Goal: Task Accomplishment & Management: Manage account settings

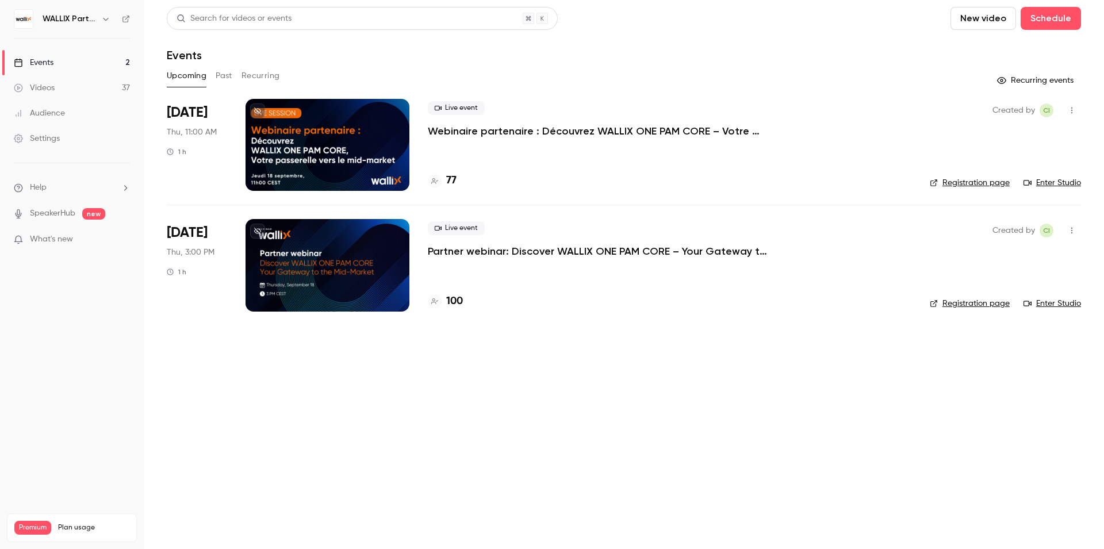
click at [98, 20] on div "WALLIX Partners Channel" at bounding box center [78, 19] width 70 height 14
click at [103, 20] on icon "button" at bounding box center [105, 18] width 9 height 9
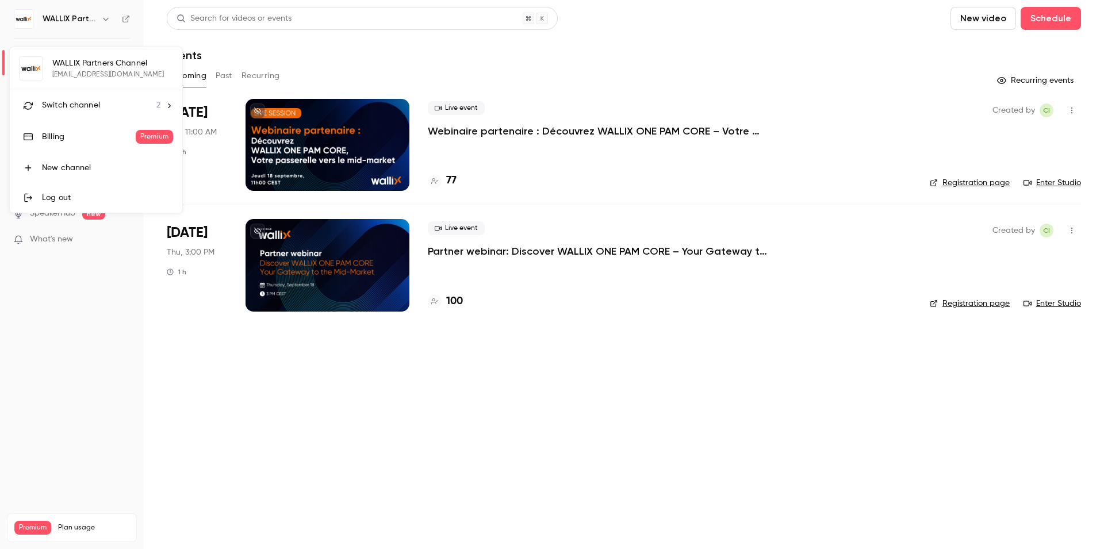
click at [100, 108] on div "Switch channel 2" at bounding box center [101, 105] width 118 height 12
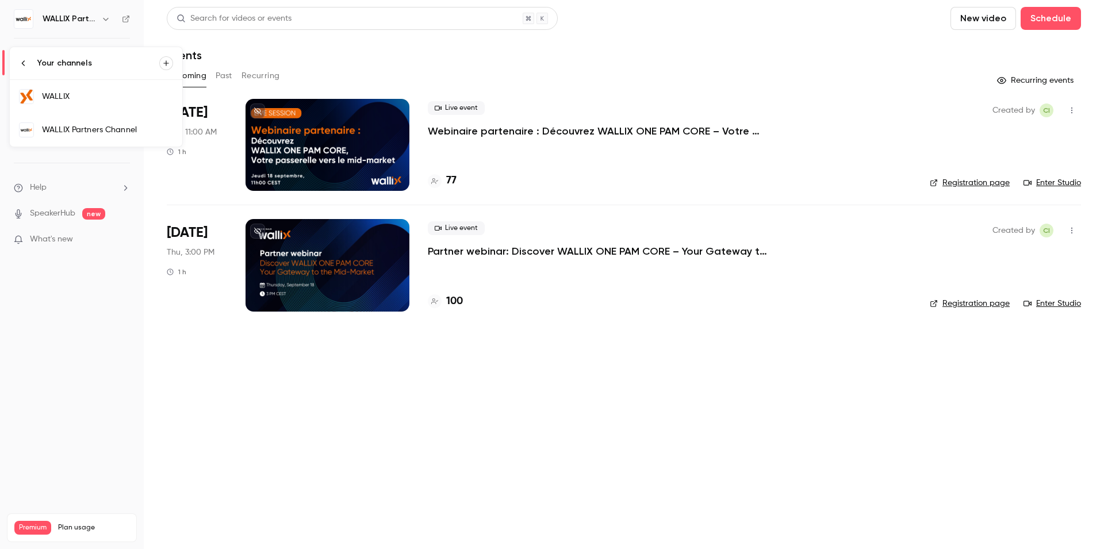
click at [96, 94] on div "WALLIX" at bounding box center [107, 96] width 131 height 11
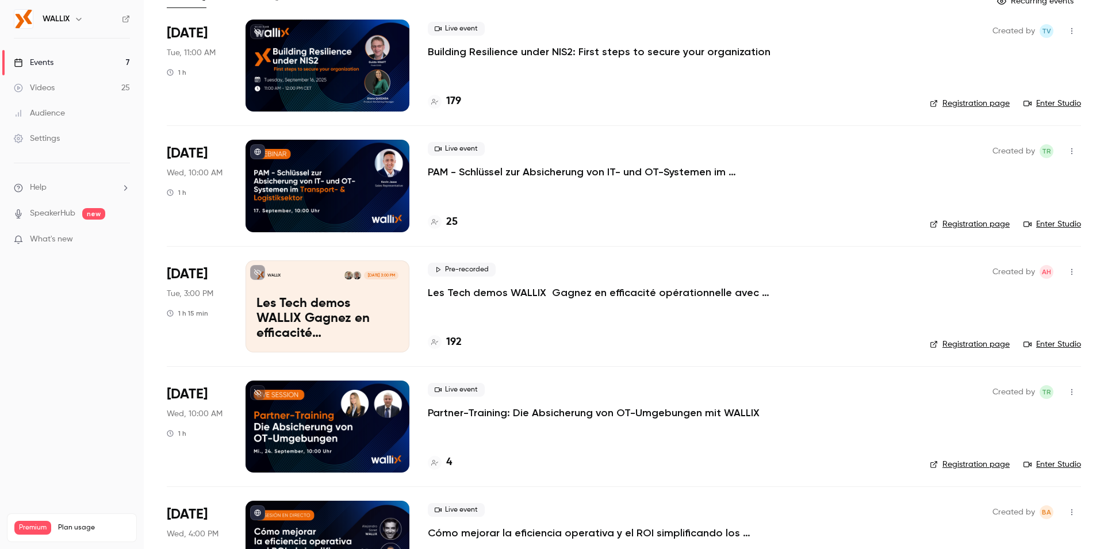
scroll to position [89, 0]
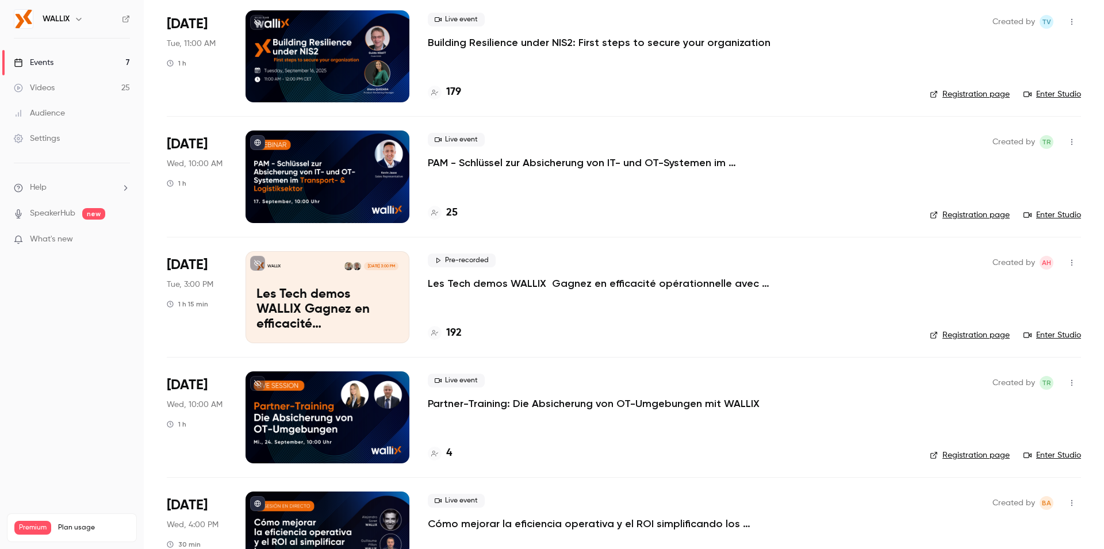
click at [1067, 266] on icon "button" at bounding box center [1071, 263] width 9 height 8
click at [126, 340] on div at bounding box center [552, 274] width 1104 height 549
click at [543, 283] on p "Les Tech demos WALLIX Gagnez en efficacité opérationnelle avec WALLIX PAM" at bounding box center [600, 284] width 345 height 14
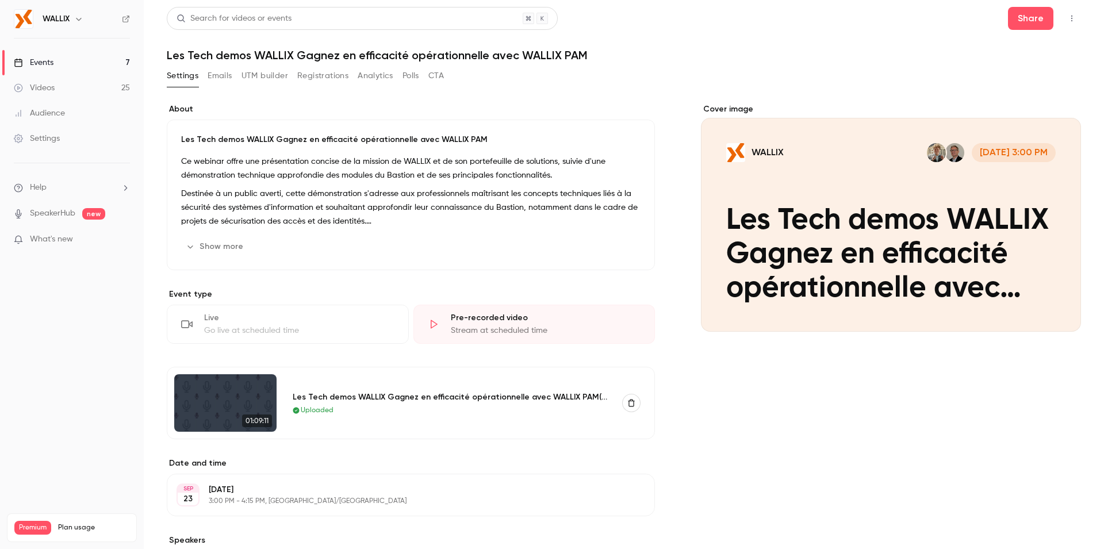
click at [265, 78] on button "UTM builder" at bounding box center [264, 76] width 47 height 18
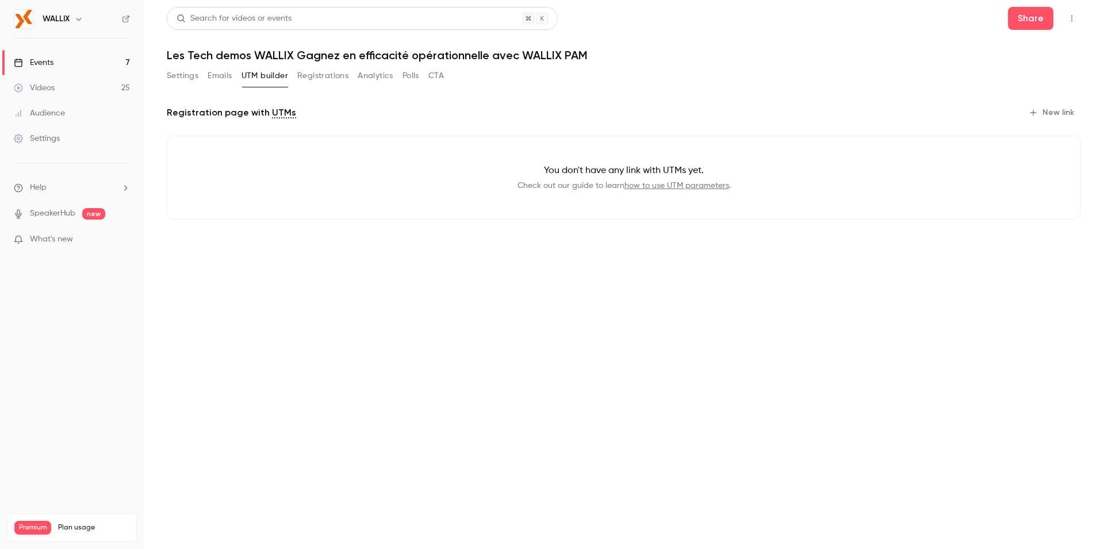
click at [313, 77] on button "Registrations" at bounding box center [322, 76] width 51 height 18
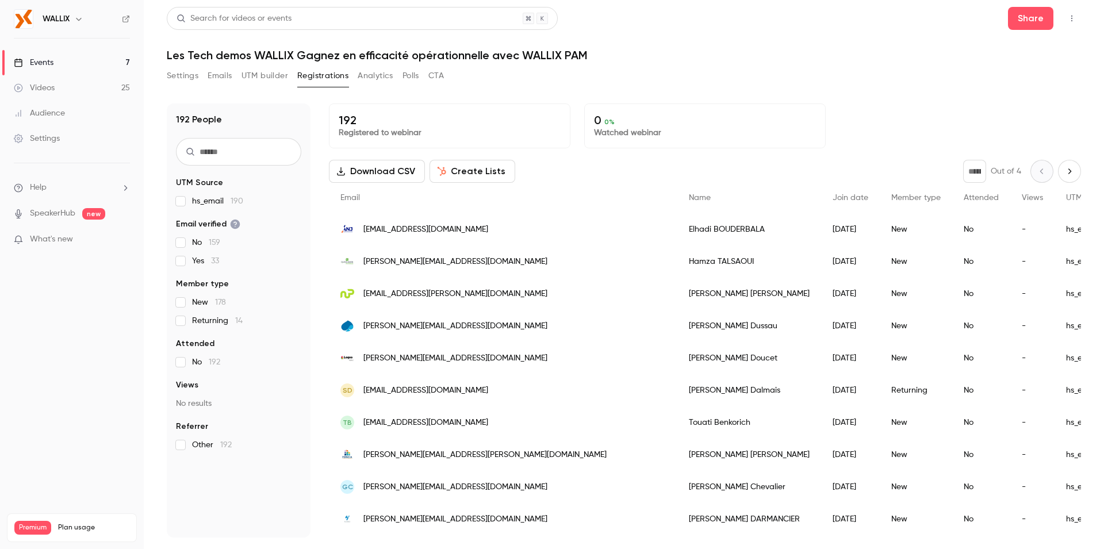
click at [476, 175] on button "Create Lists" at bounding box center [473, 171] width 86 height 23
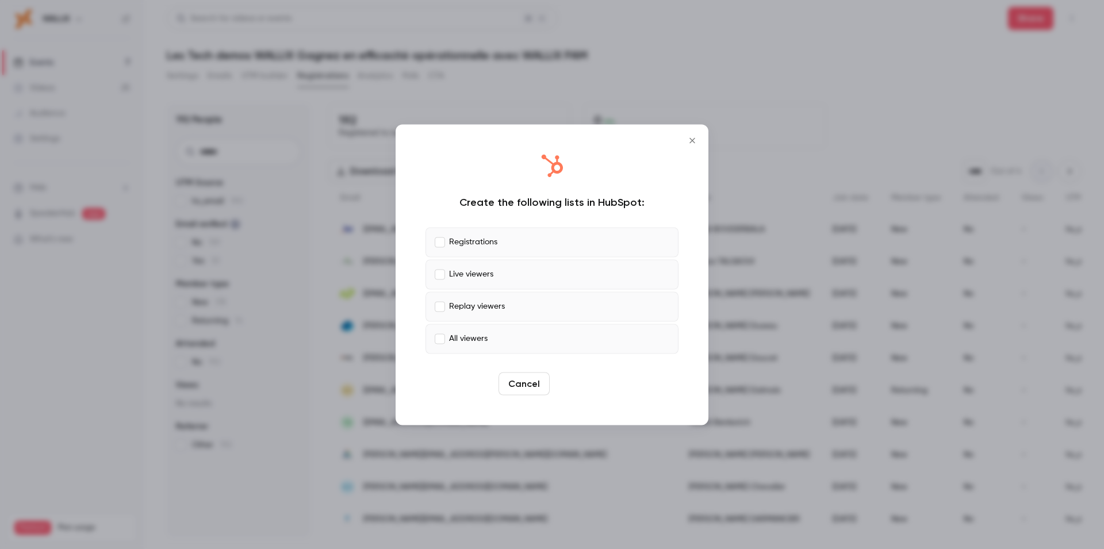
click at [580, 387] on button "Create" at bounding box center [580, 383] width 52 height 23
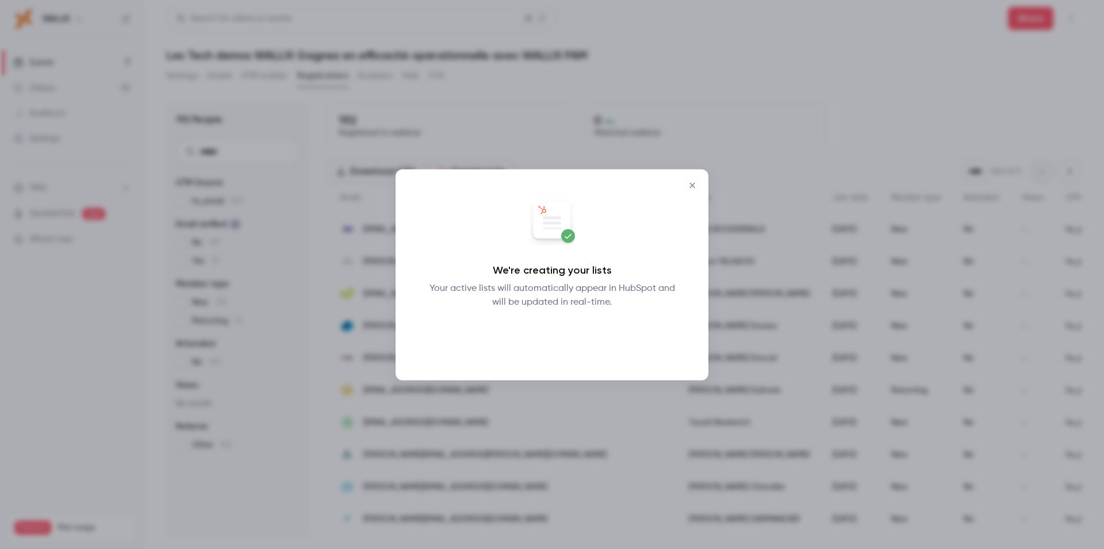
click at [554, 344] on button "Okay" at bounding box center [552, 338] width 42 height 23
